Goal: Navigation & Orientation: Find specific page/section

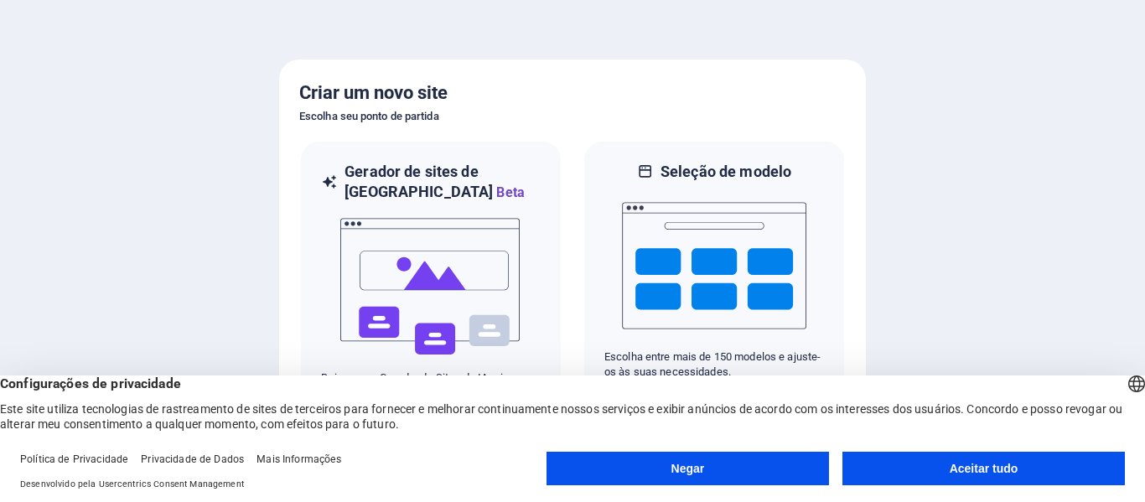
click at [906, 475] on button "Aceitar tudo" at bounding box center [983, 469] width 282 height 34
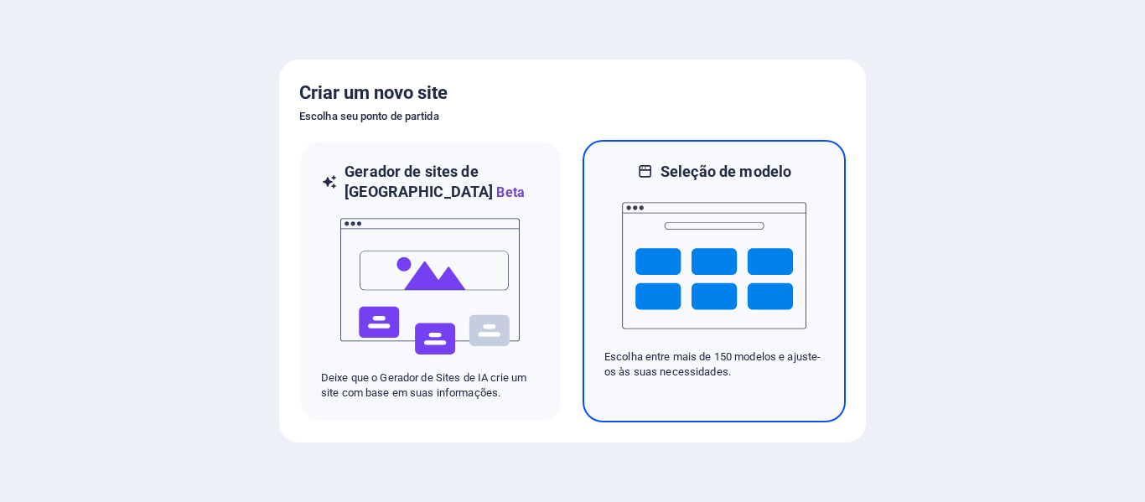
click at [631, 378] on font "Escolha entre mais de 150 modelos e ajuste-os às suas necessidades." at bounding box center [712, 364] width 216 height 28
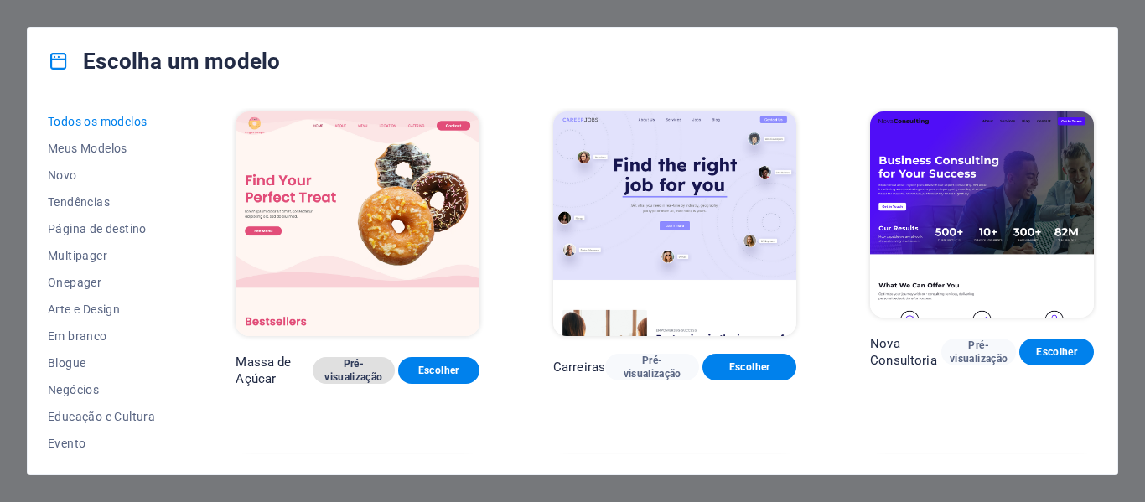
click at [370, 357] on font "Pré-visualização" at bounding box center [353, 370] width 58 height 27
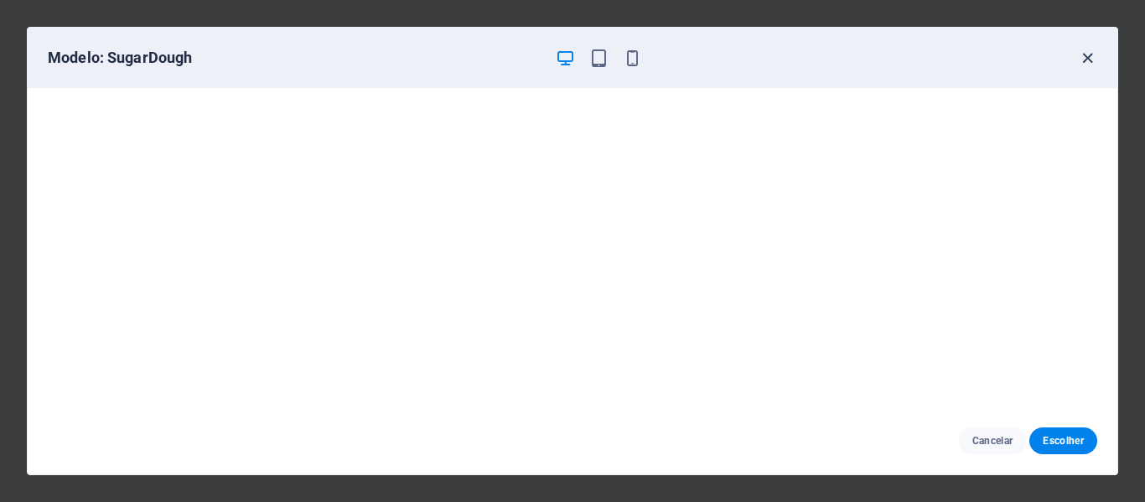
click at [1084, 57] on icon "button" at bounding box center [1087, 58] width 19 height 19
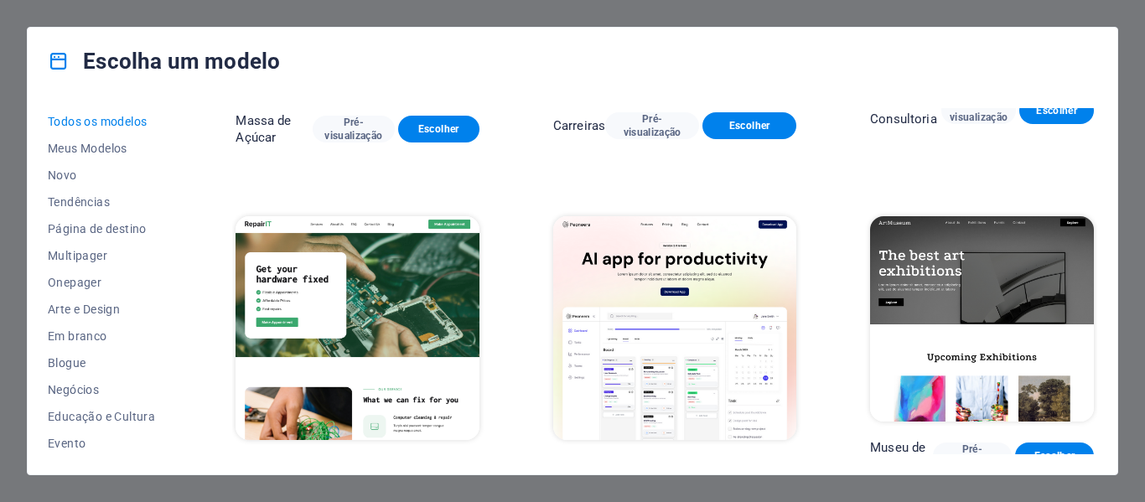
scroll to position [251, 0]
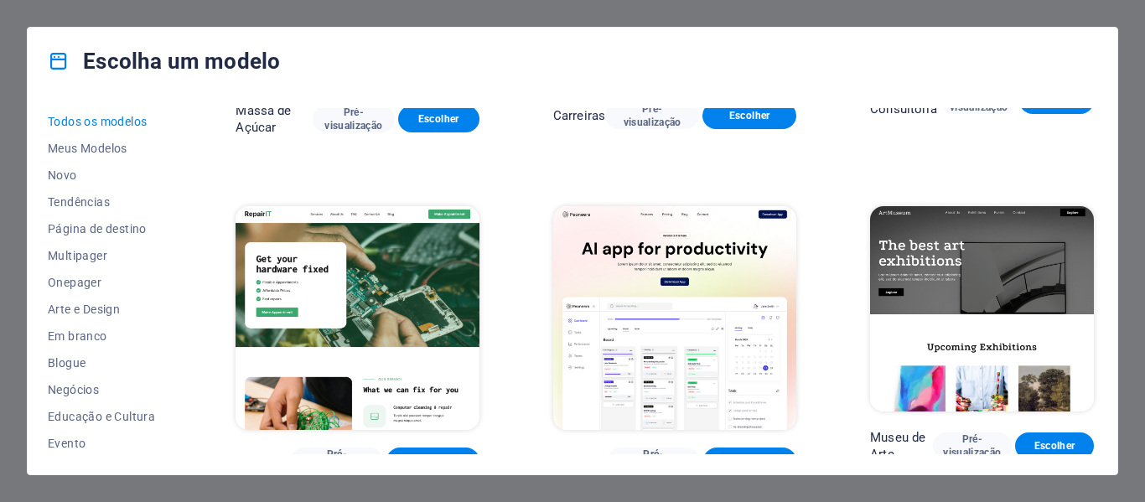
click at [701, 334] on img at bounding box center [674, 318] width 243 height 225
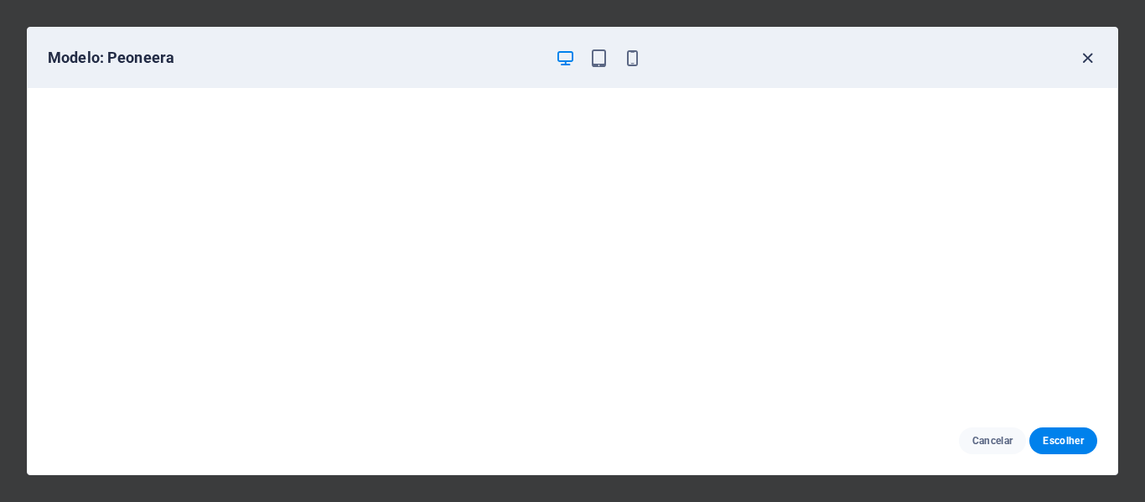
click at [1092, 55] on icon "button" at bounding box center [1087, 58] width 19 height 19
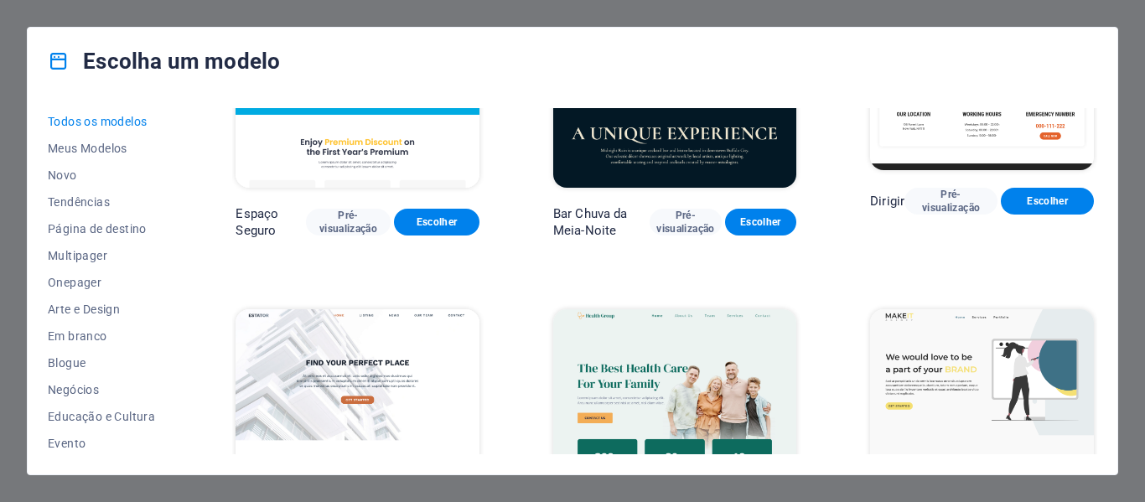
scroll to position [3353, 0]
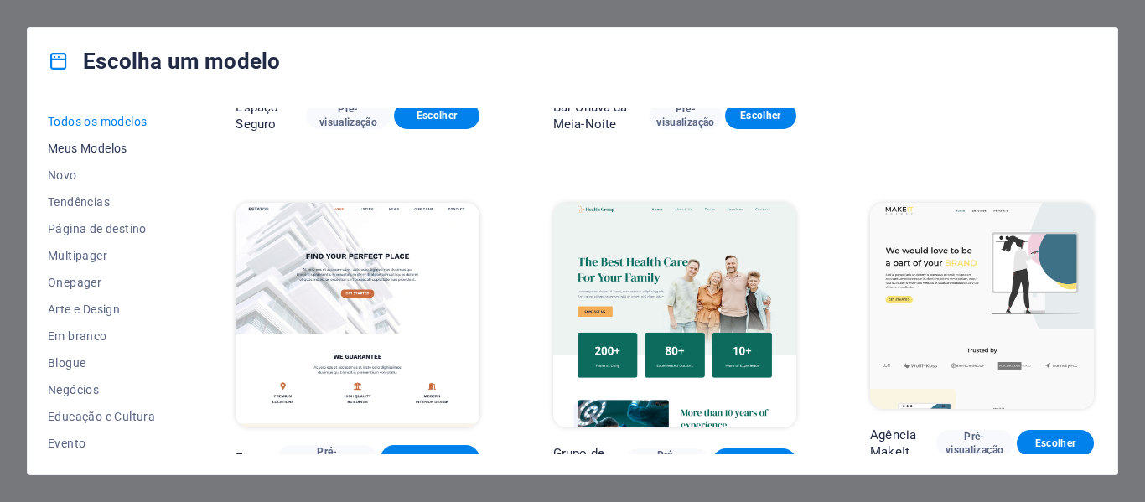
click at [80, 144] on font "Meus Modelos" at bounding box center [88, 148] width 80 height 13
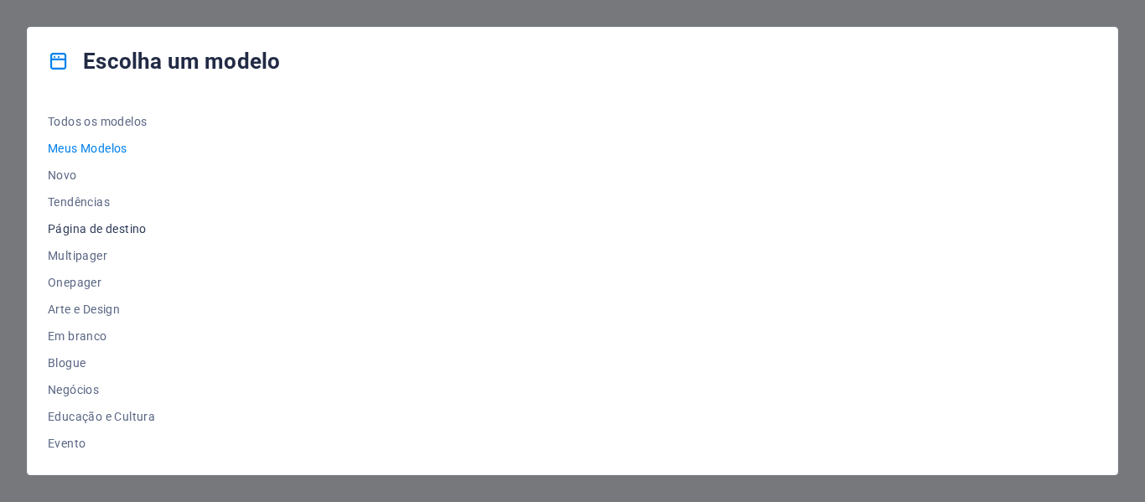
click at [118, 226] on font "Página de destino" at bounding box center [97, 228] width 99 height 13
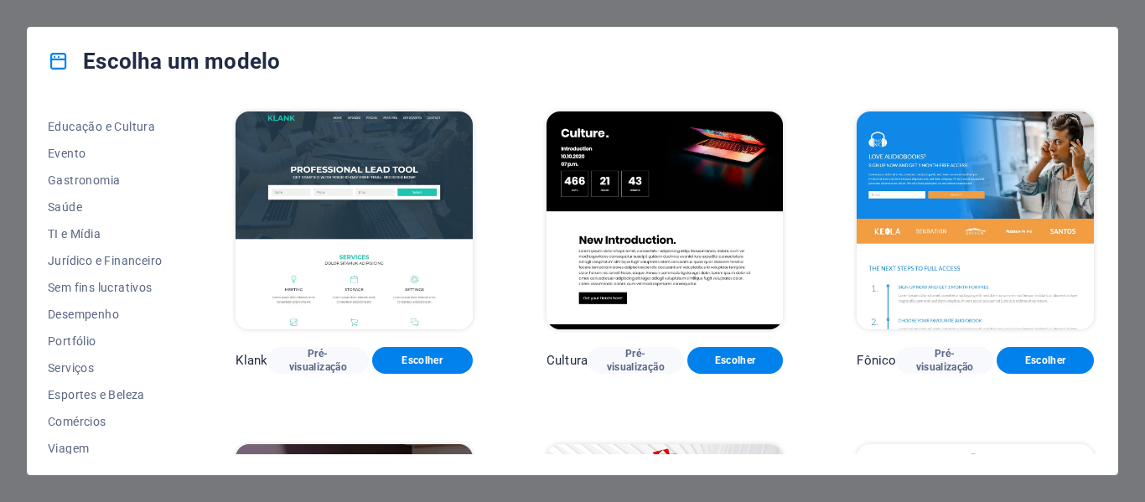
scroll to position [324, 0]
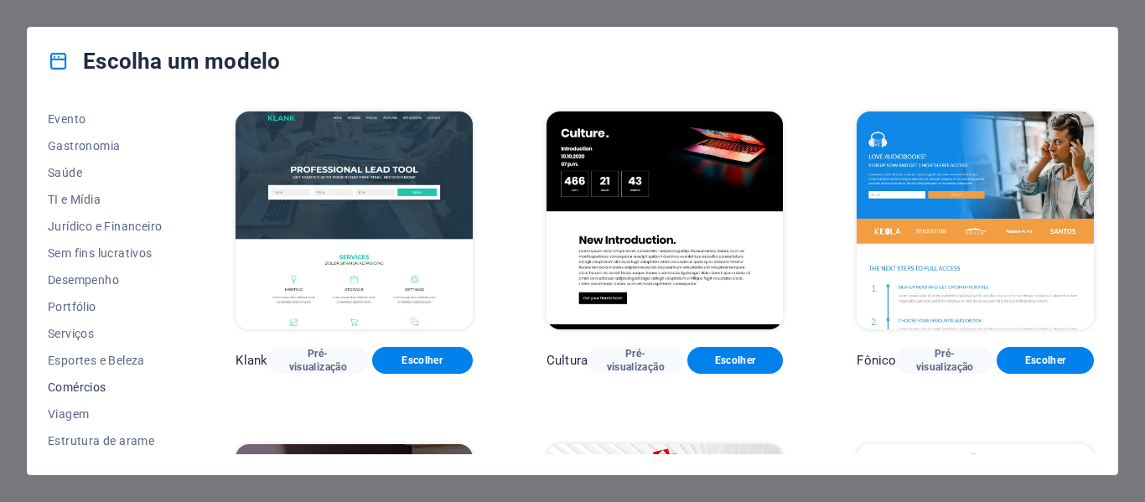
click at [106, 386] on font "Comércios" at bounding box center [77, 387] width 59 height 13
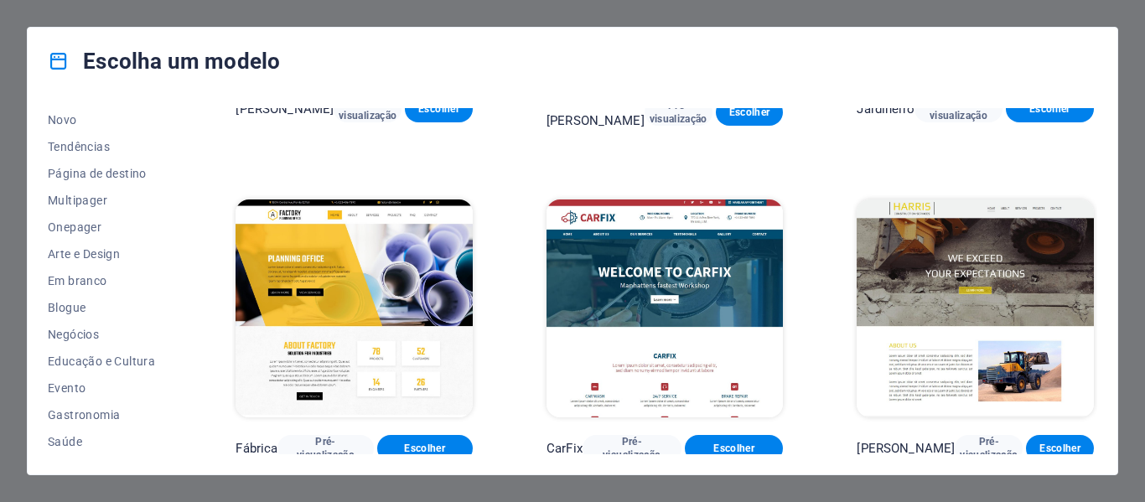
scroll to position [0, 0]
drag, startPoint x: 1144, startPoint y: 23, endPoint x: 318, endPoint y: 146, distance: 834.7
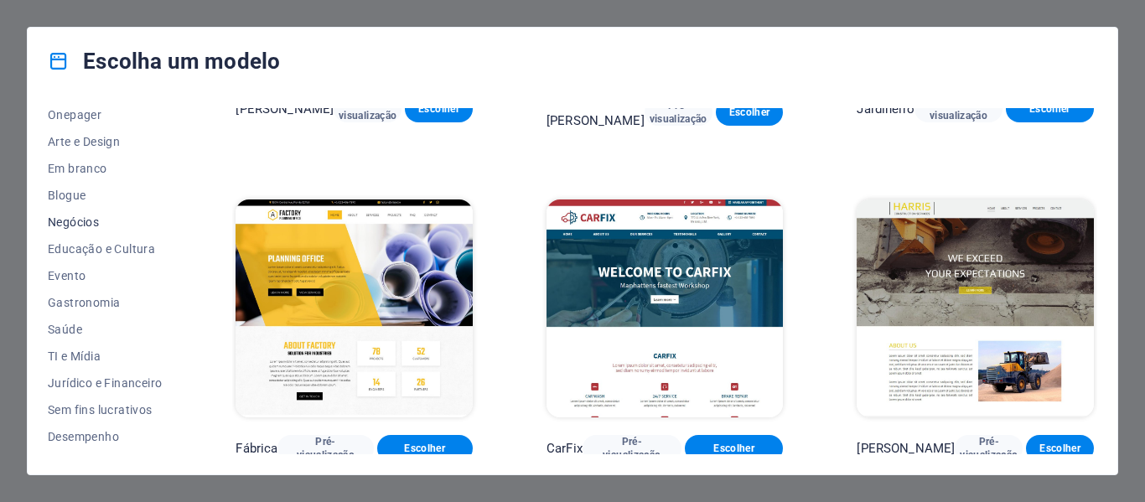
click at [107, 220] on span "Negócios" at bounding box center [105, 221] width 114 height 13
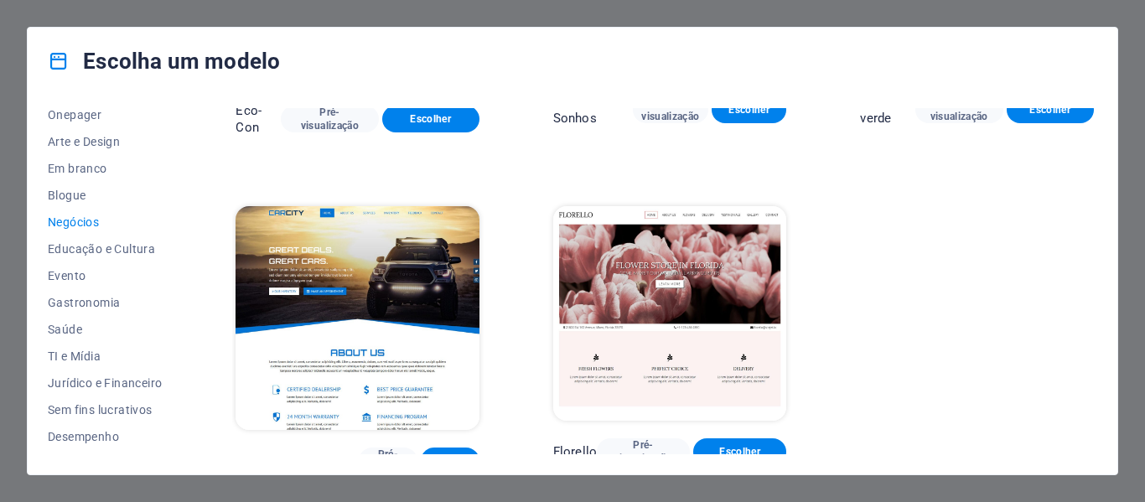
scroll to position [262, 0]
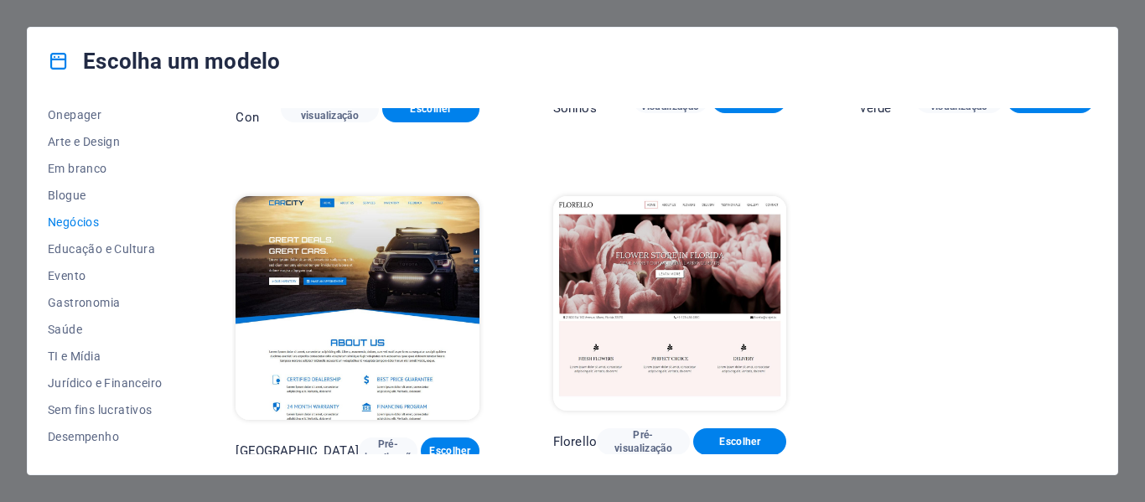
click at [629, 249] on img at bounding box center [670, 303] width 234 height 215
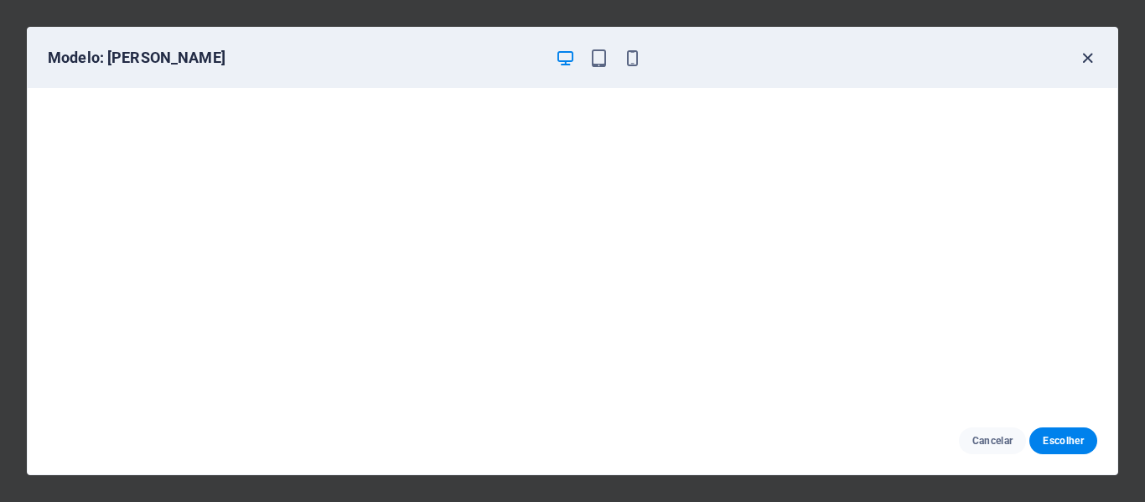
click at [1090, 58] on icon "button" at bounding box center [1087, 58] width 19 height 19
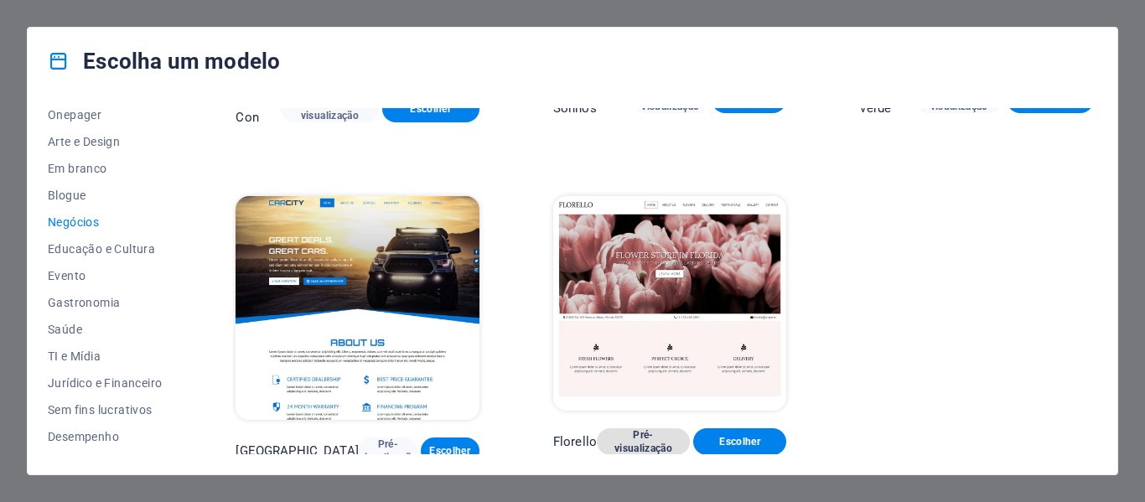
click at [657, 441] on font "Pré-visualização" at bounding box center [643, 441] width 58 height 25
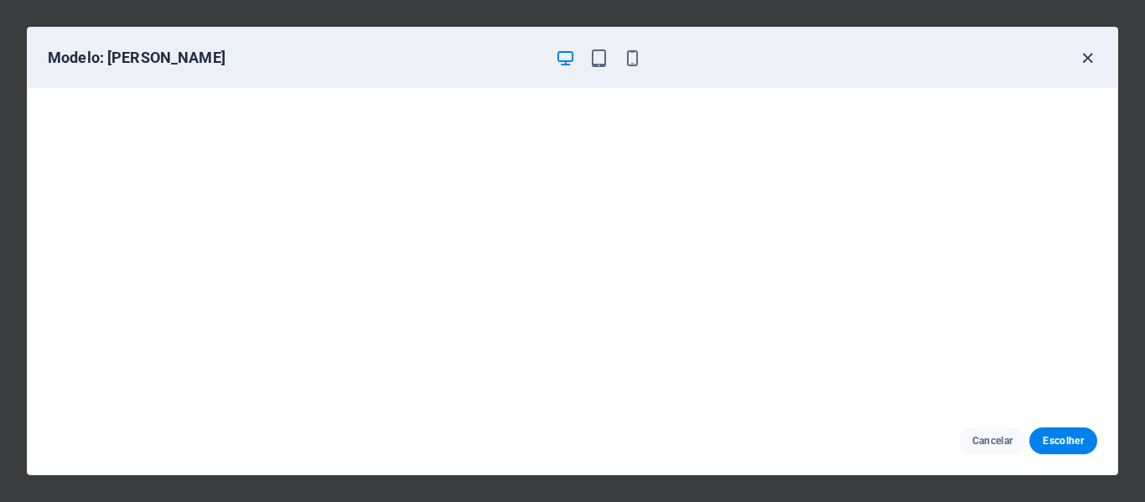
click at [1095, 61] on icon "button" at bounding box center [1087, 58] width 19 height 19
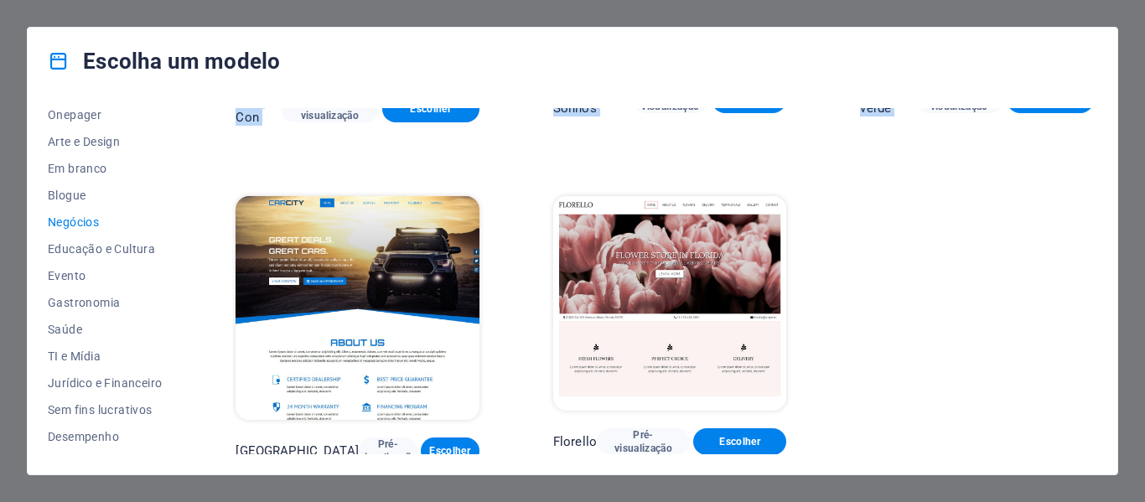
drag, startPoint x: 1093, startPoint y: 332, endPoint x: 1113, endPoint y: 29, distance: 303.2
click at [1113, 29] on div "Escolha um modelo Todos os modelos Meus Modelos Novo Tendências Página de desti…" at bounding box center [572, 251] width 1091 height 448
click at [1100, 55] on div "Escolha um modelo" at bounding box center [573, 61] width 1090 height 67
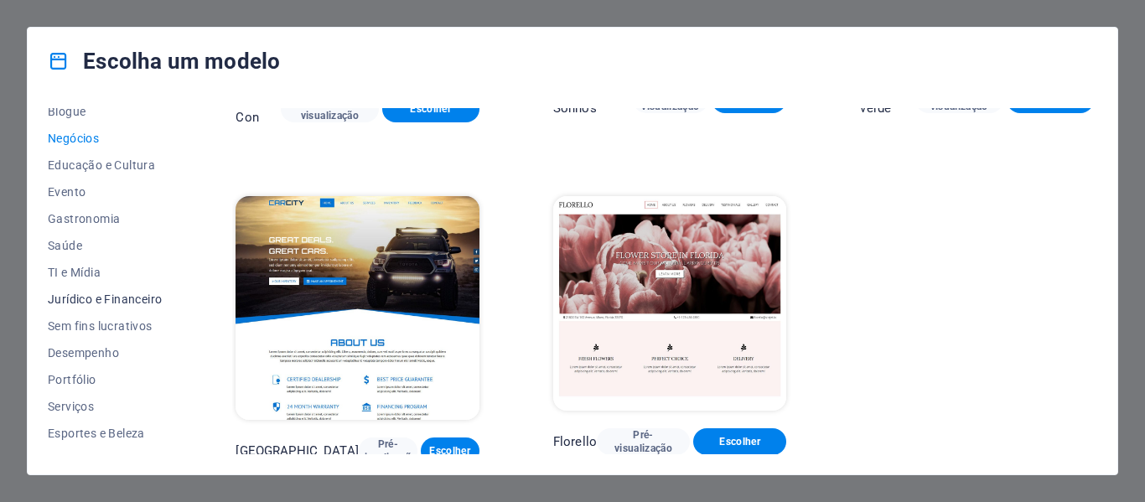
scroll to position [324, 0]
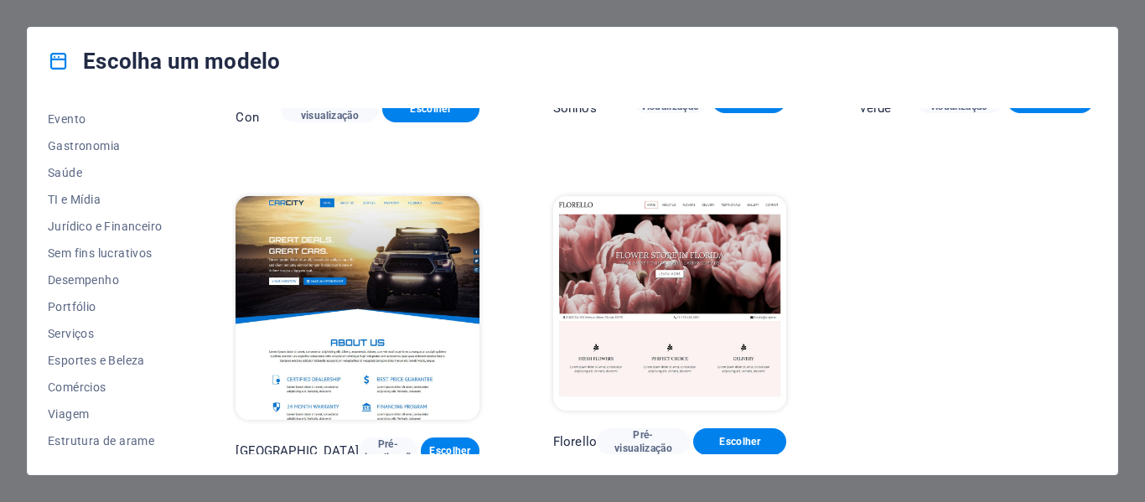
click at [391, 258] on img at bounding box center [357, 308] width 243 height 225
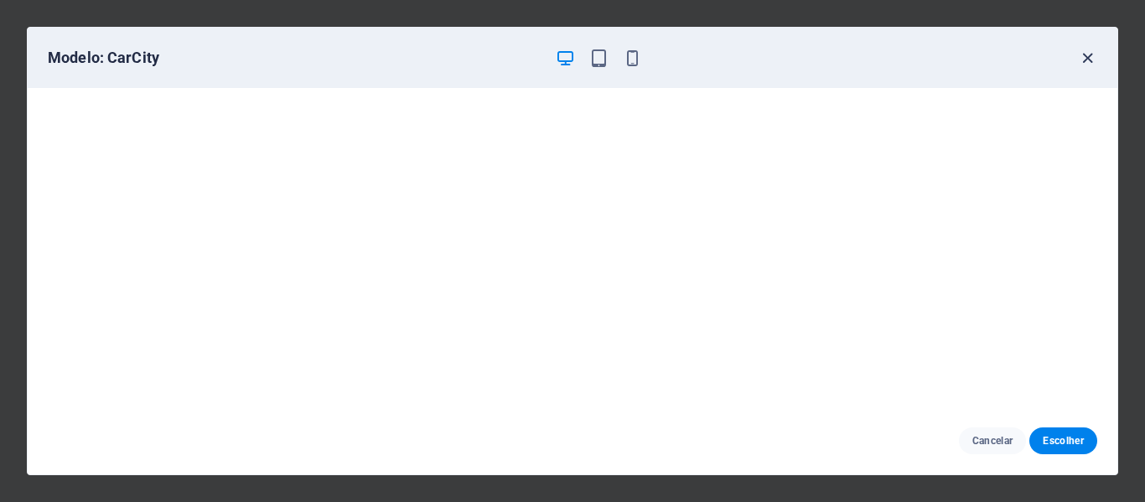
click at [1088, 59] on icon "button" at bounding box center [1087, 58] width 19 height 19
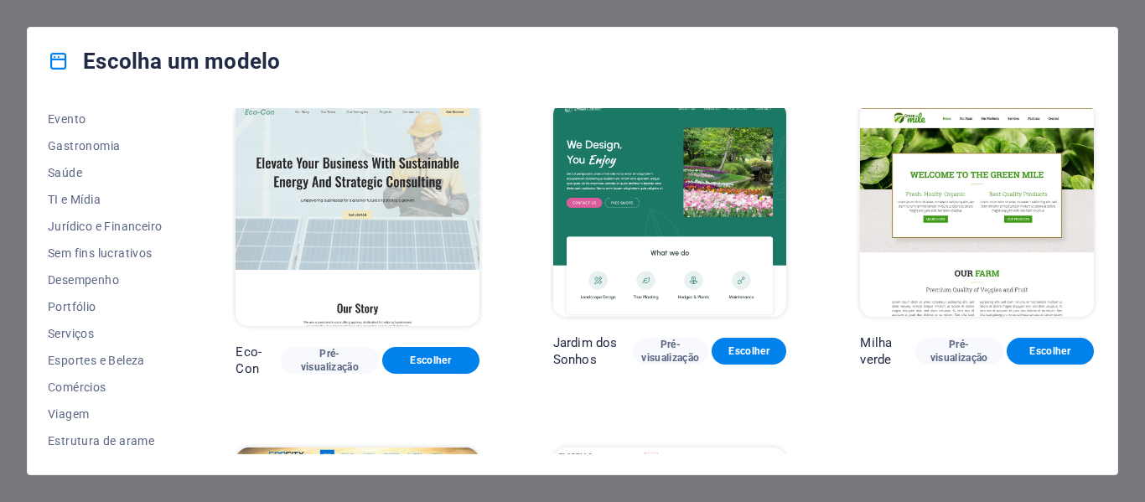
scroll to position [0, 0]
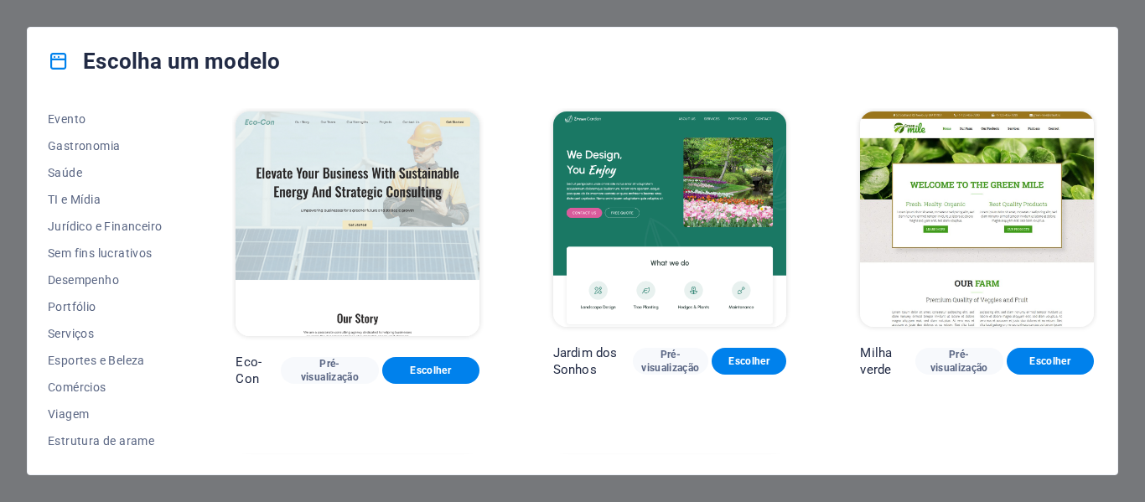
click at [986, 205] on img at bounding box center [977, 218] width 234 height 215
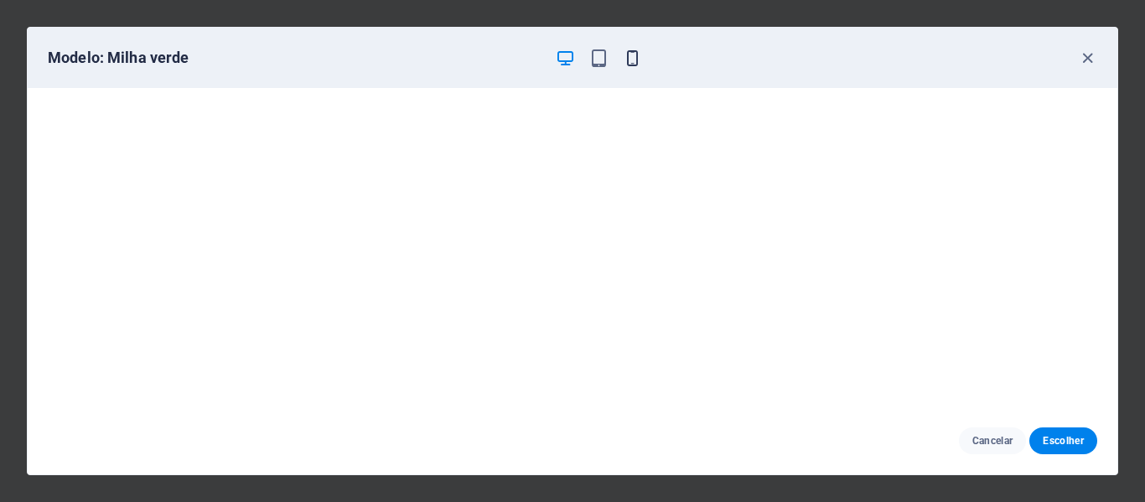
click at [639, 61] on icon "button" at bounding box center [632, 58] width 19 height 19
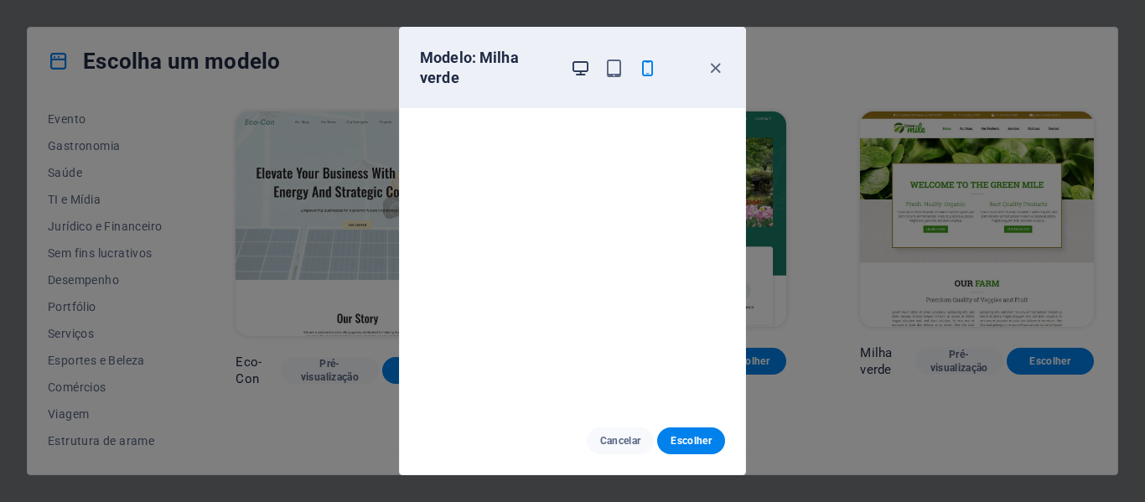
click at [589, 66] on icon "button" at bounding box center [580, 68] width 19 height 19
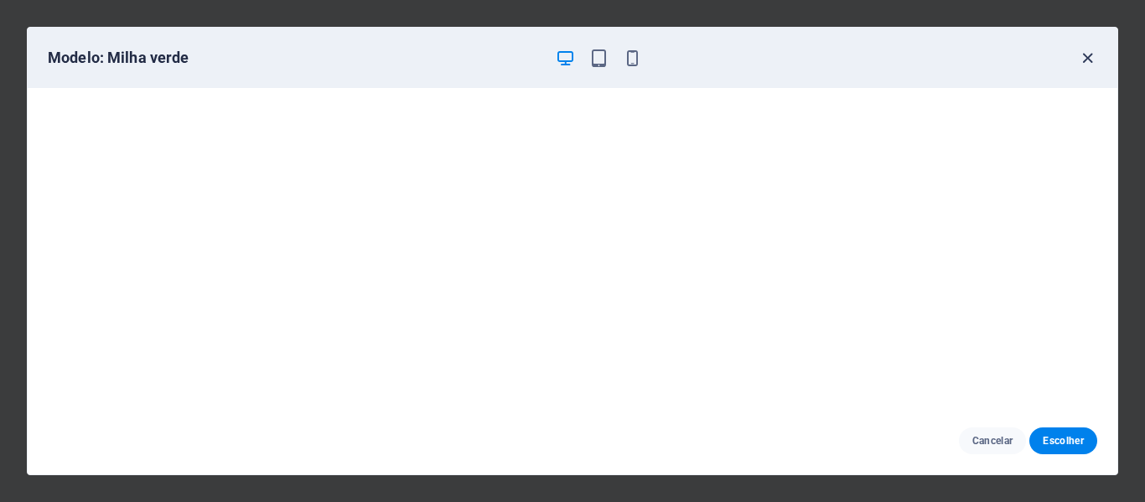
click at [1084, 55] on icon "button" at bounding box center [1087, 58] width 19 height 19
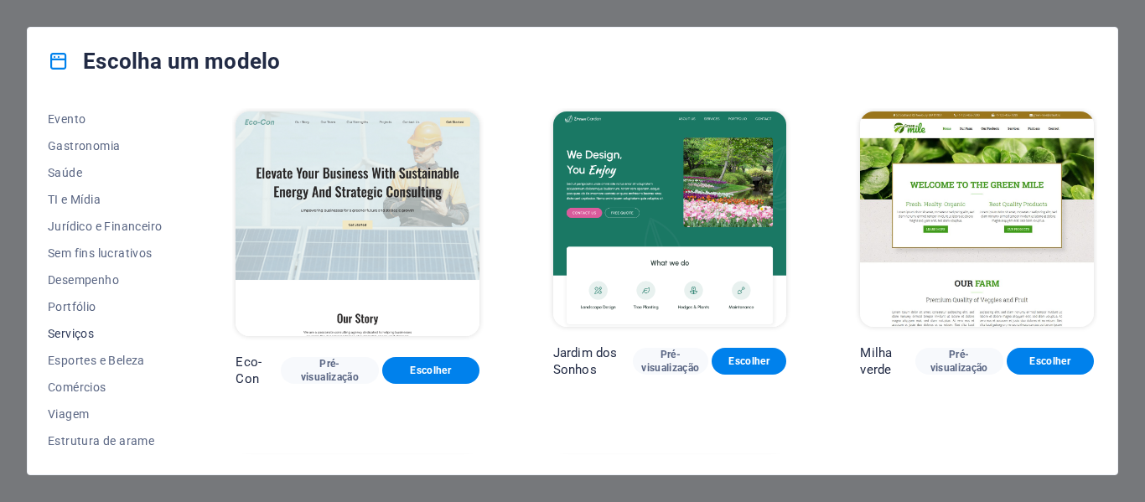
click at [85, 329] on font "Serviços" at bounding box center [71, 333] width 46 height 13
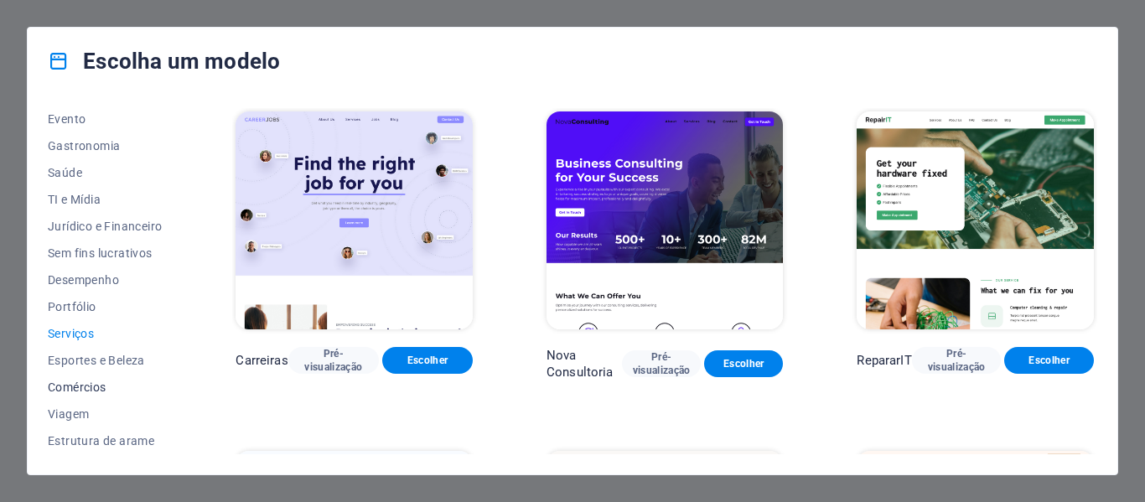
click at [95, 384] on font "Comércios" at bounding box center [77, 387] width 59 height 13
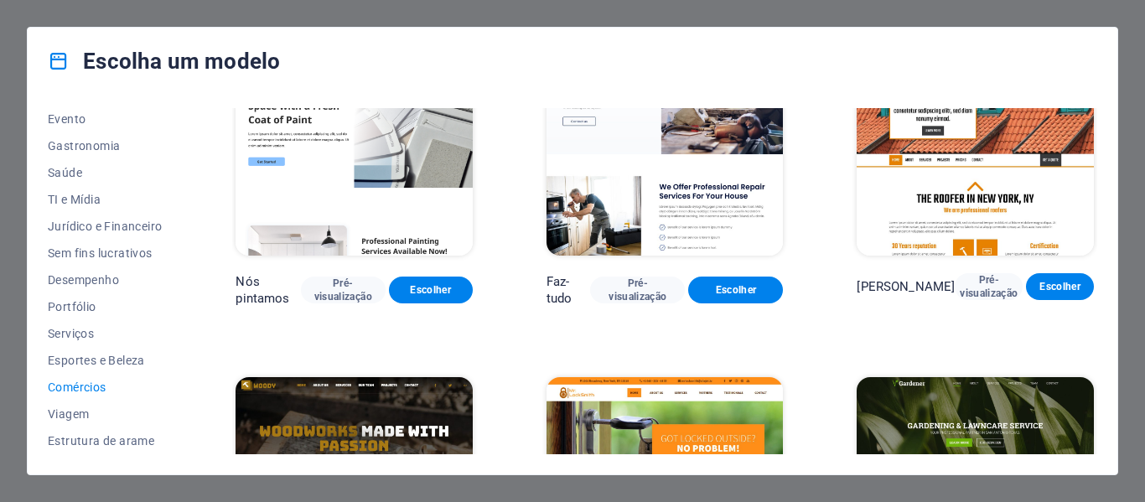
scroll to position [168, 0]
